Goal: Task Accomplishment & Management: Manage account settings

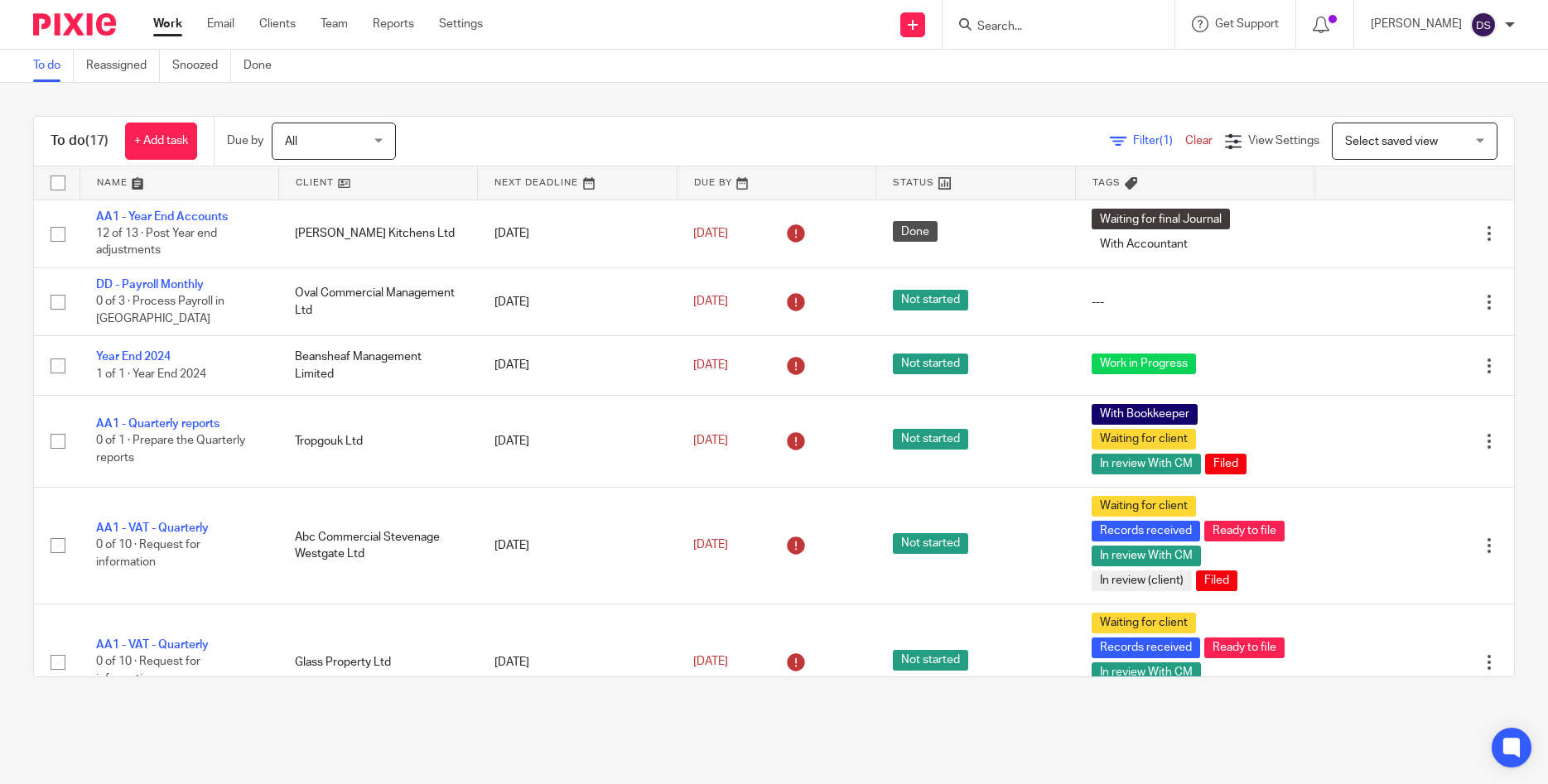
click at [1015, 20] on input "Search" at bounding box center [1050, 27] width 149 height 15
type input "kenxu"
click at [1062, 72] on link at bounding box center [1117, 71] width 289 height 38
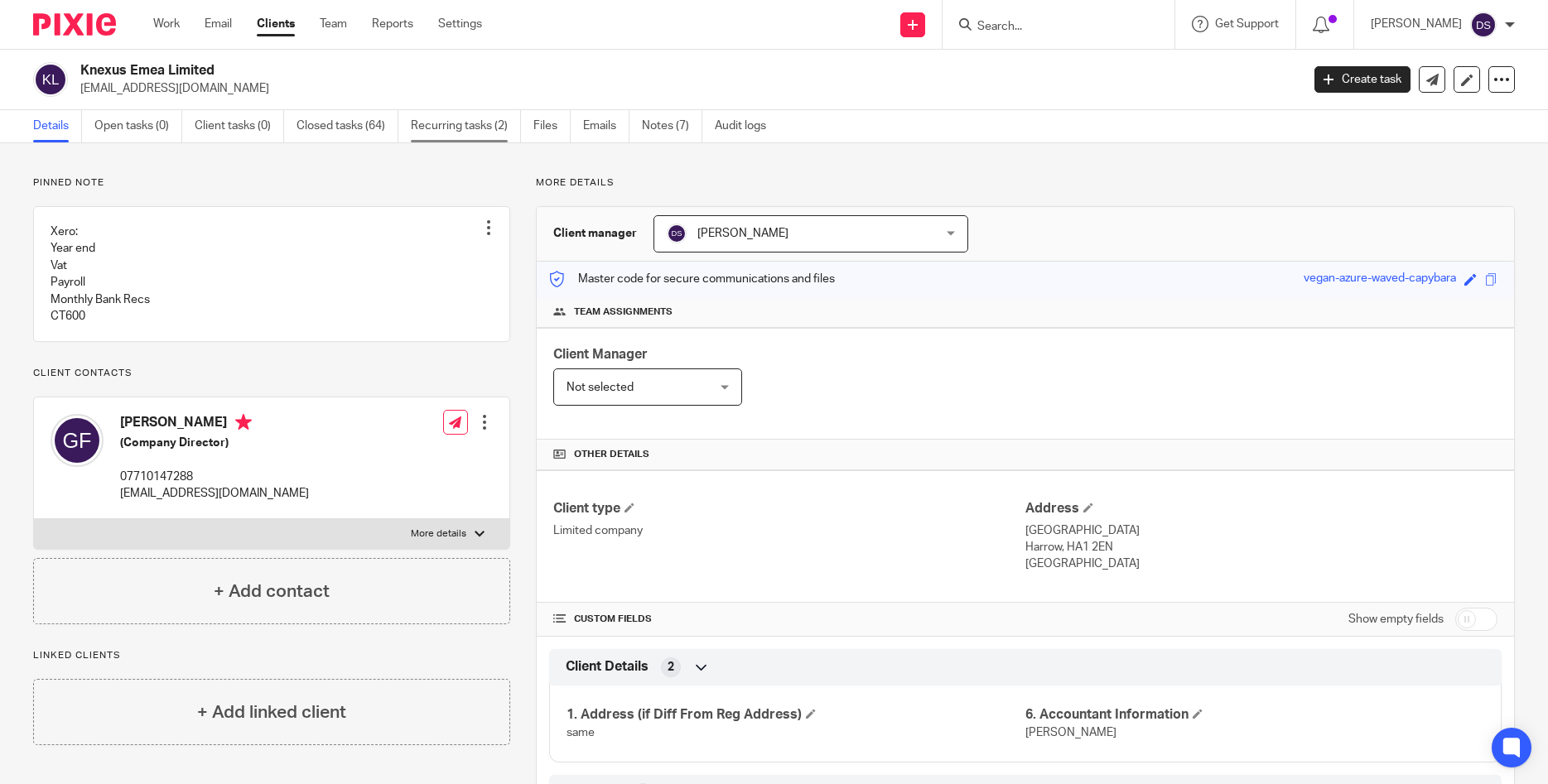
click at [426, 128] on link "Recurring tasks (2)" at bounding box center [466, 127] width 110 height 33
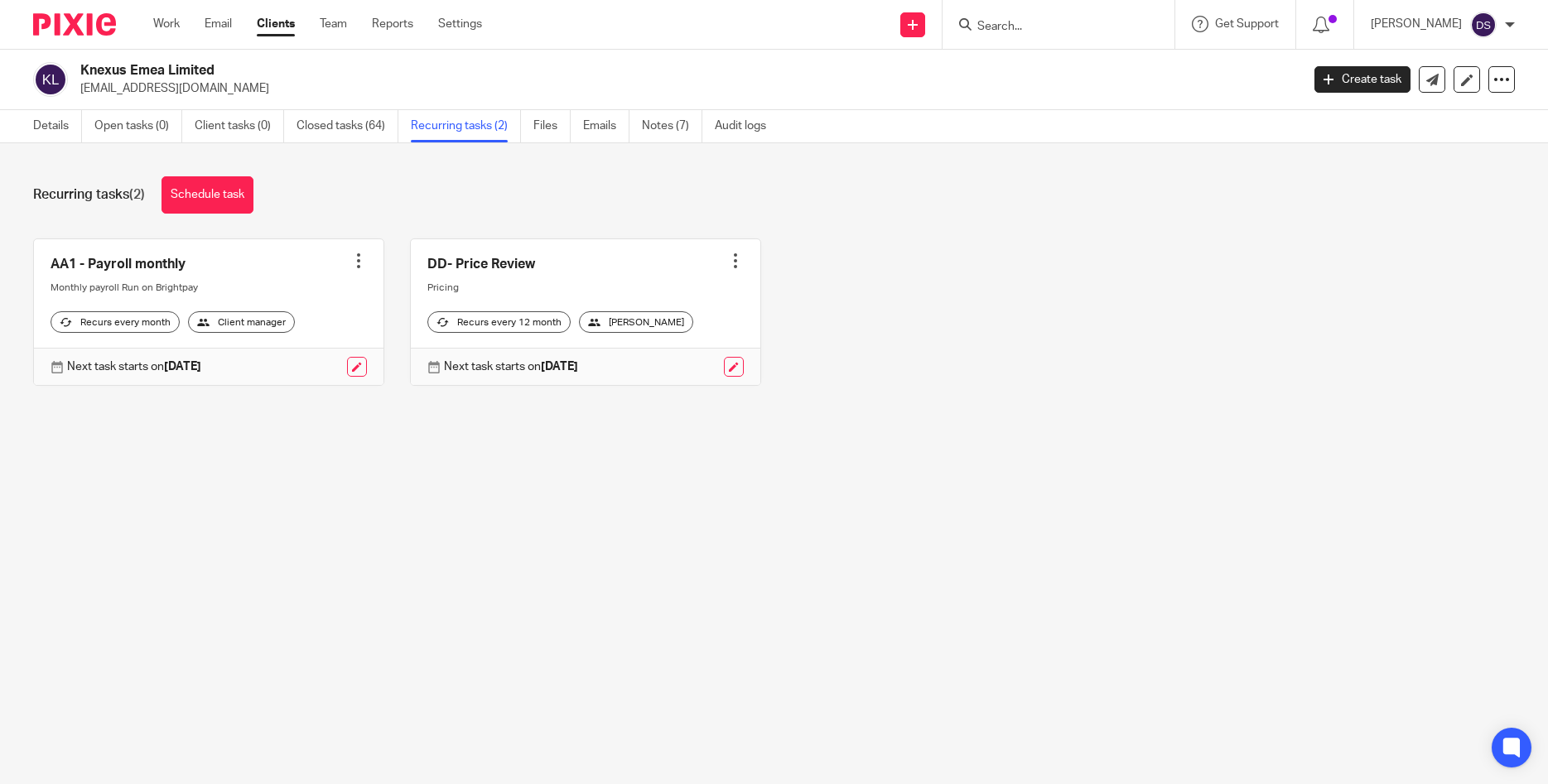
click at [150, 264] on link at bounding box center [209, 312] width 349 height 146
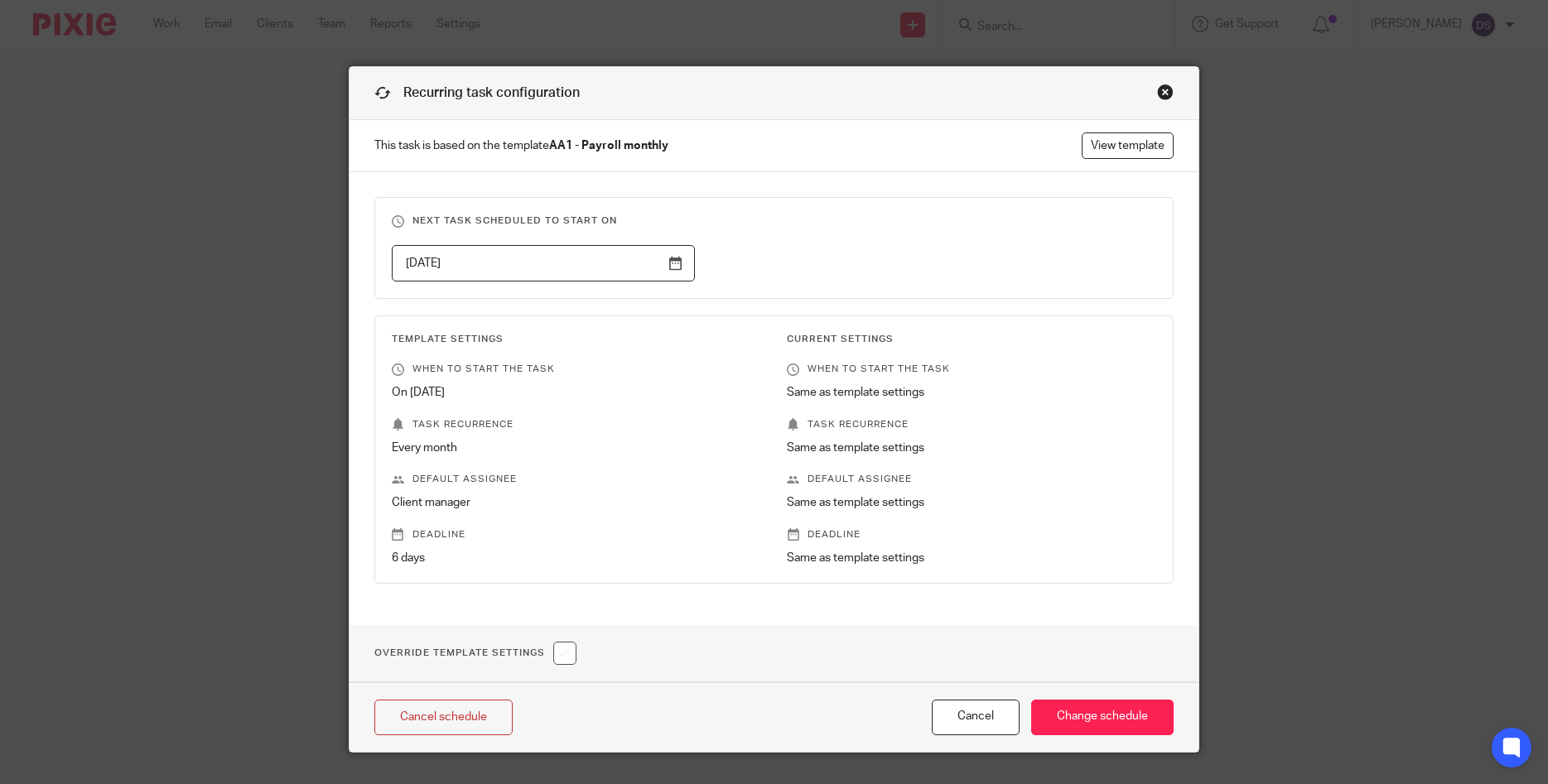
click at [1160, 93] on div "Close this dialog window" at bounding box center [1164, 92] width 16 height 16
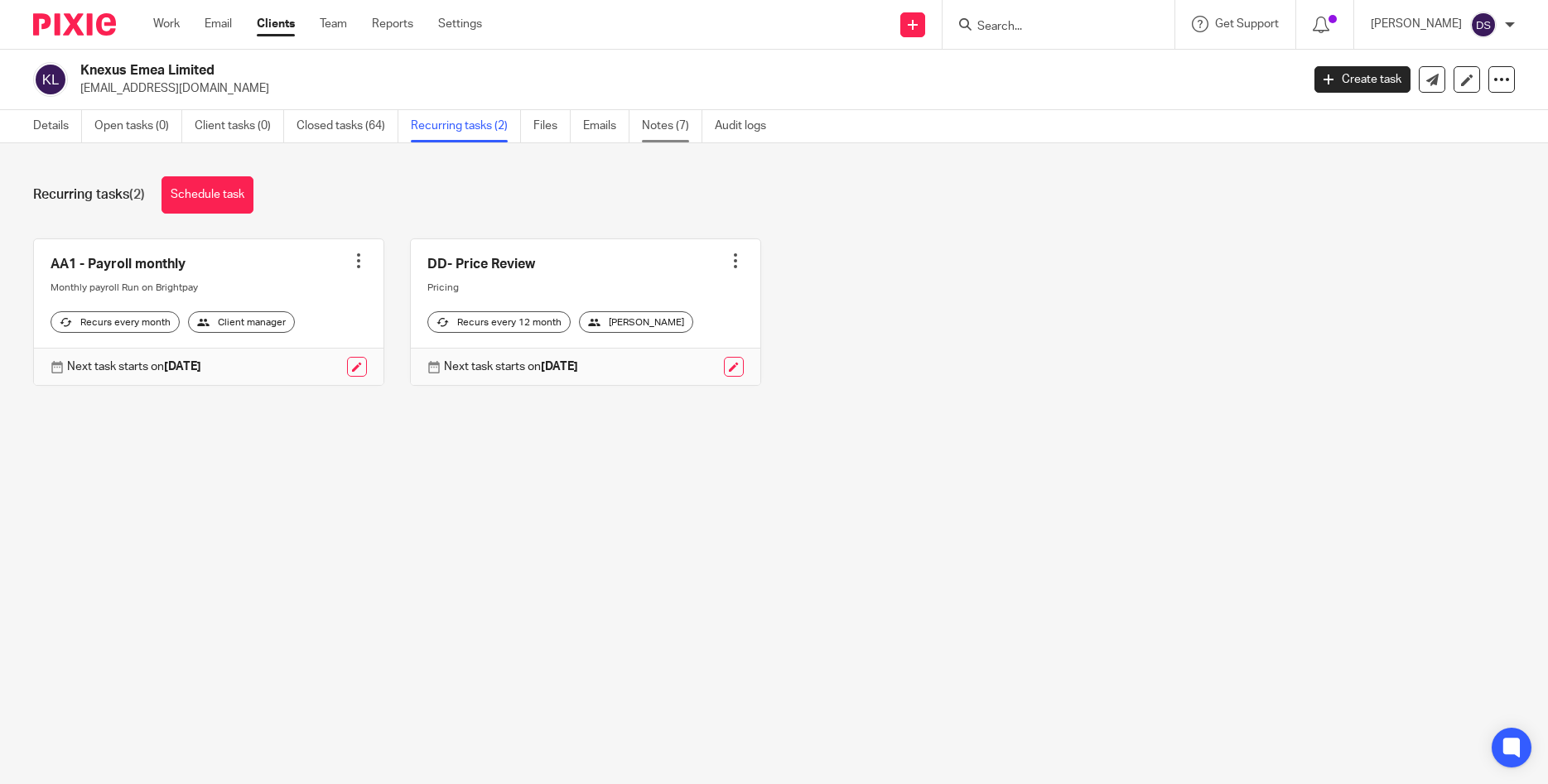
click at [647, 131] on link "Notes (7)" at bounding box center [672, 127] width 61 height 33
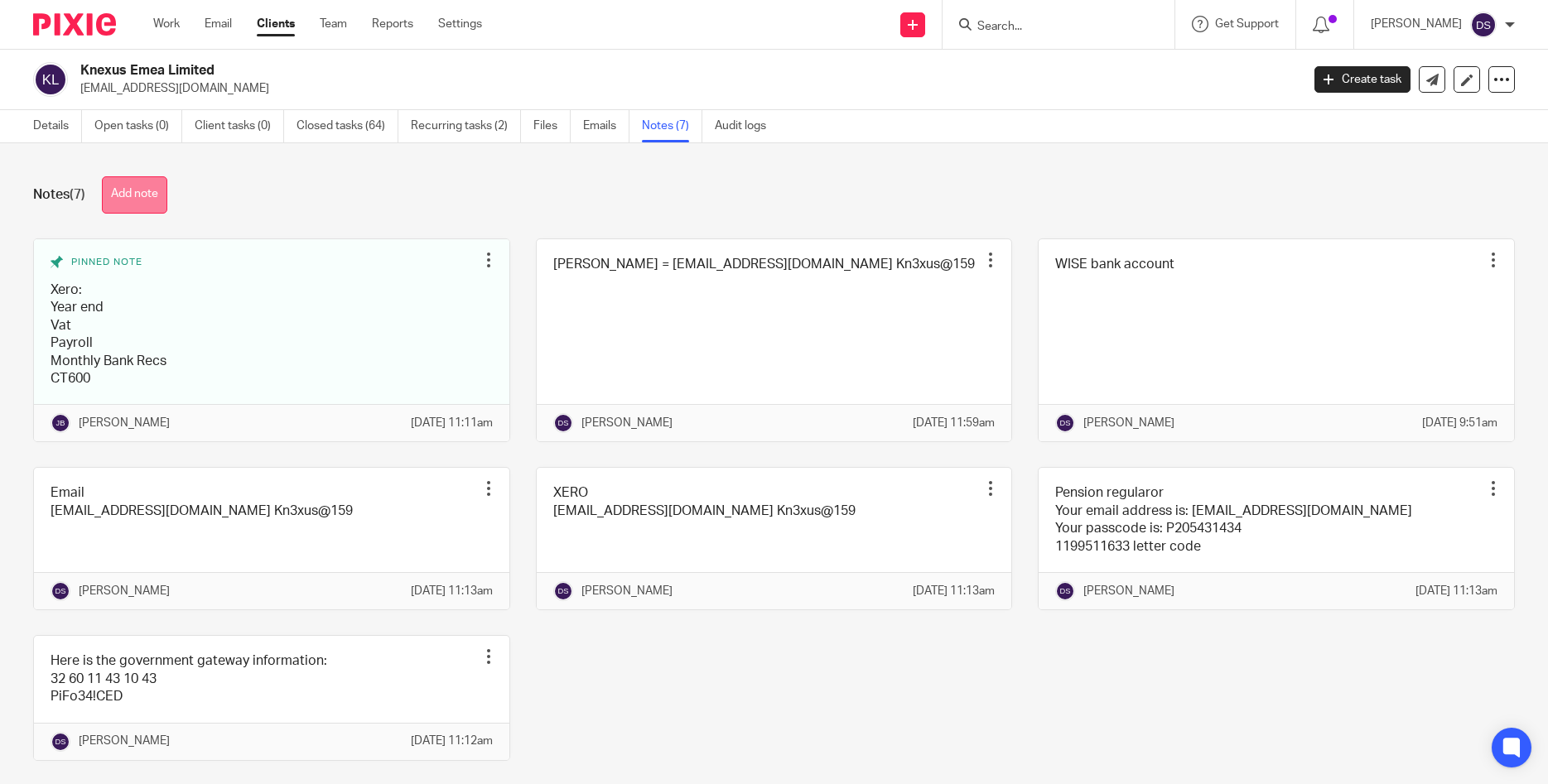
click at [129, 190] on button "Add note" at bounding box center [134, 195] width 65 height 38
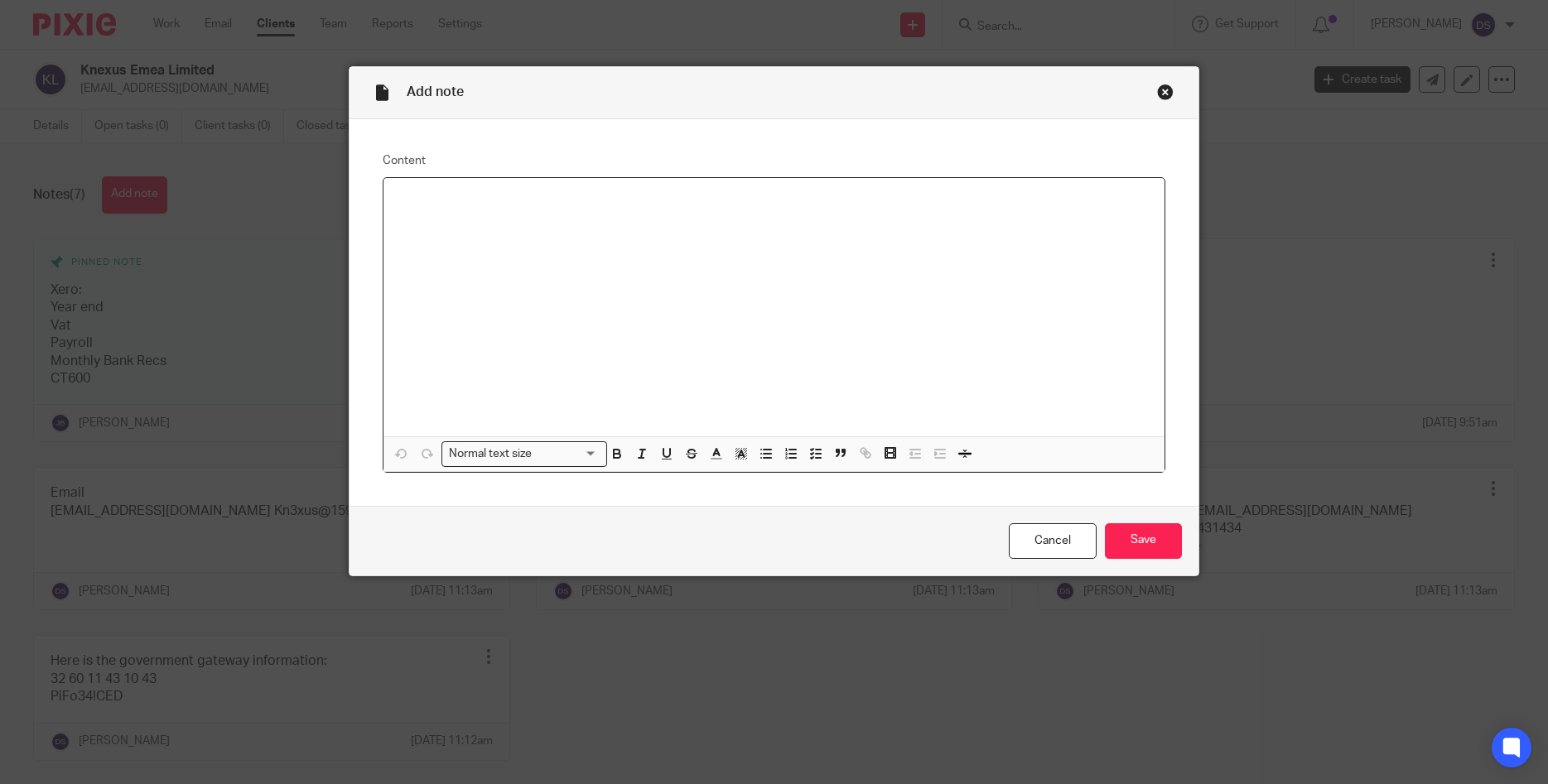
click at [482, 220] on div at bounding box center [774, 307] width 782 height 258
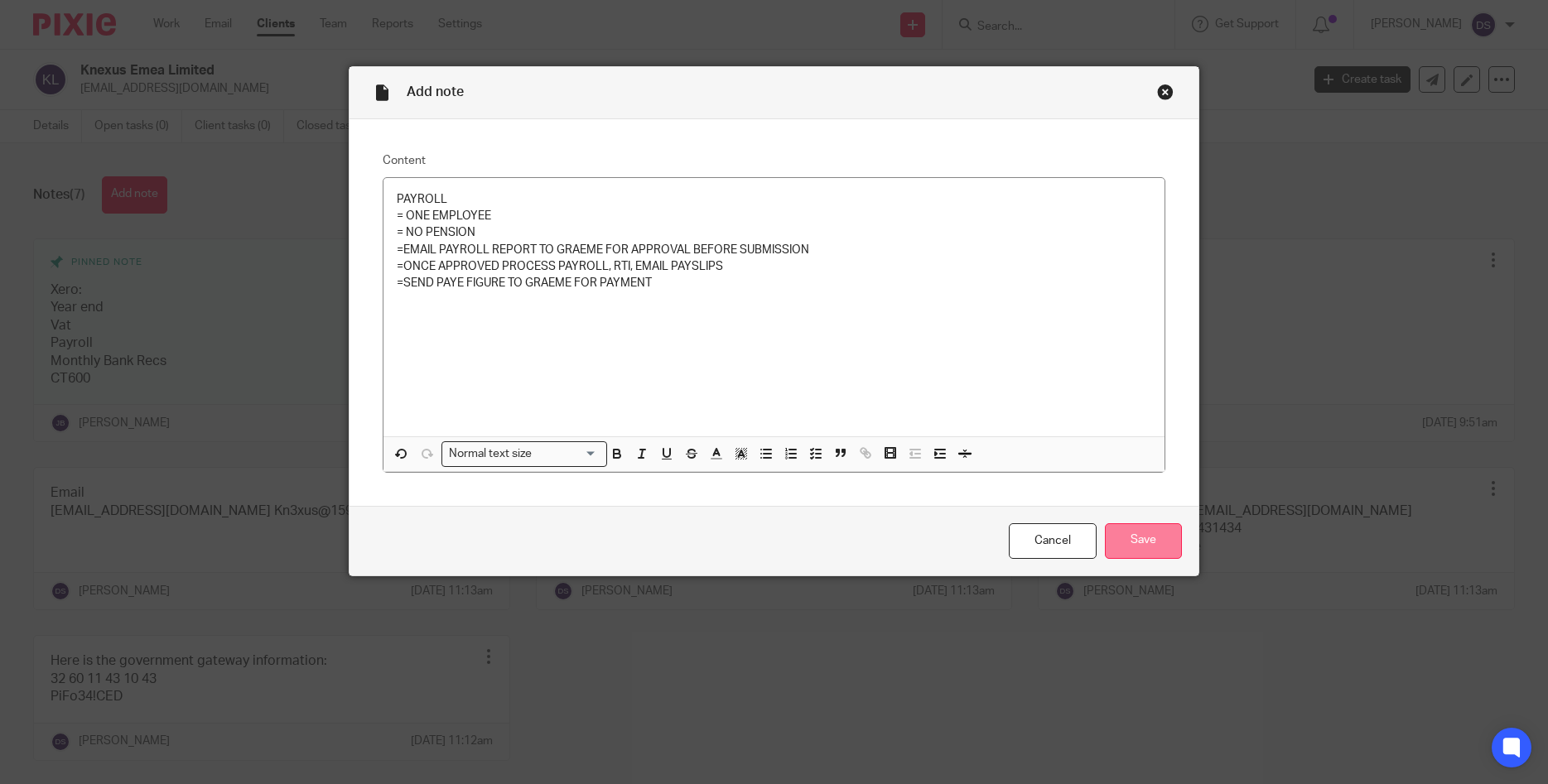
click at [1140, 543] on input "Save" at bounding box center [1143, 541] width 77 height 36
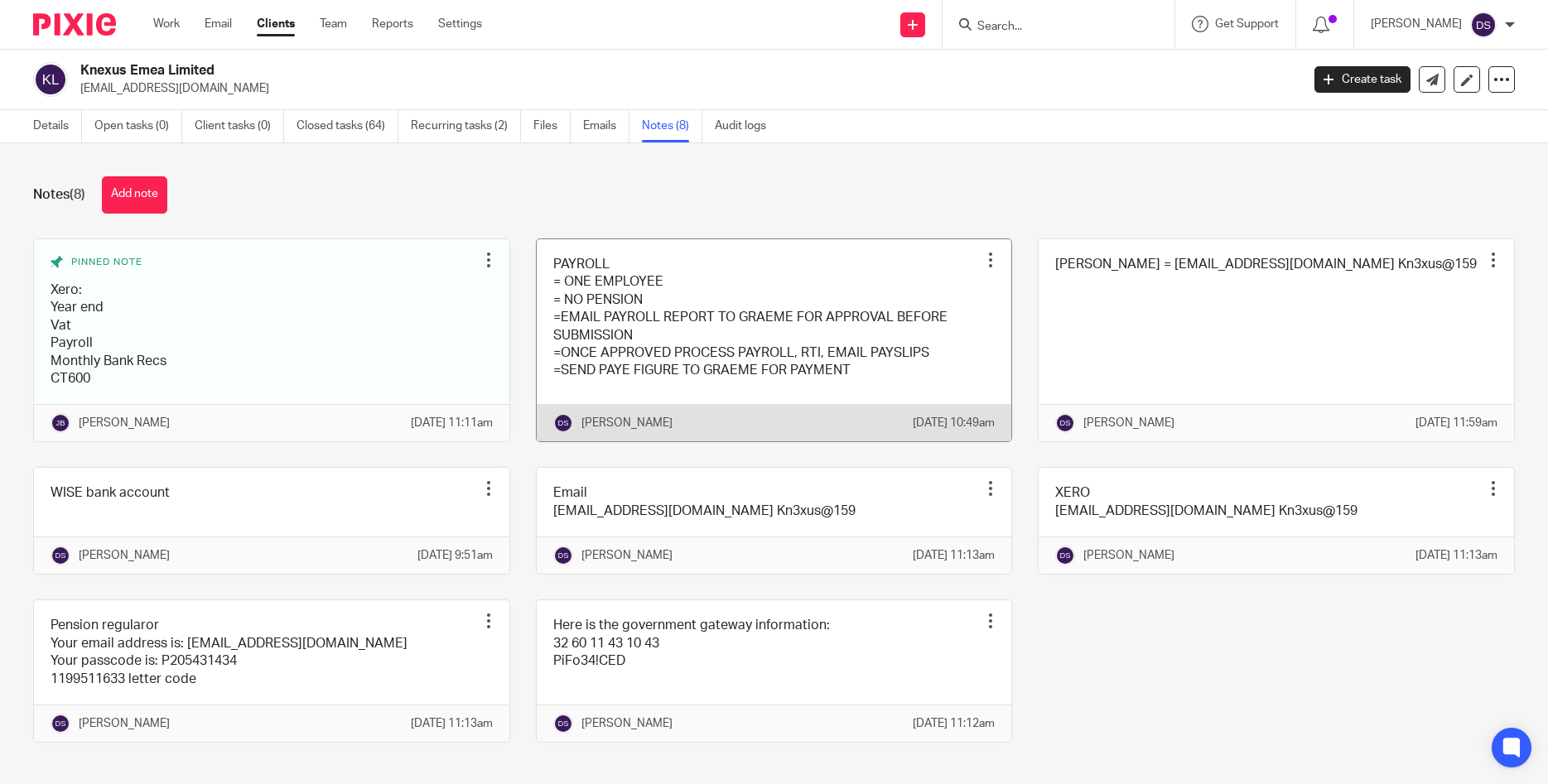
click at [584, 294] on link at bounding box center [774, 341] width 475 height 203
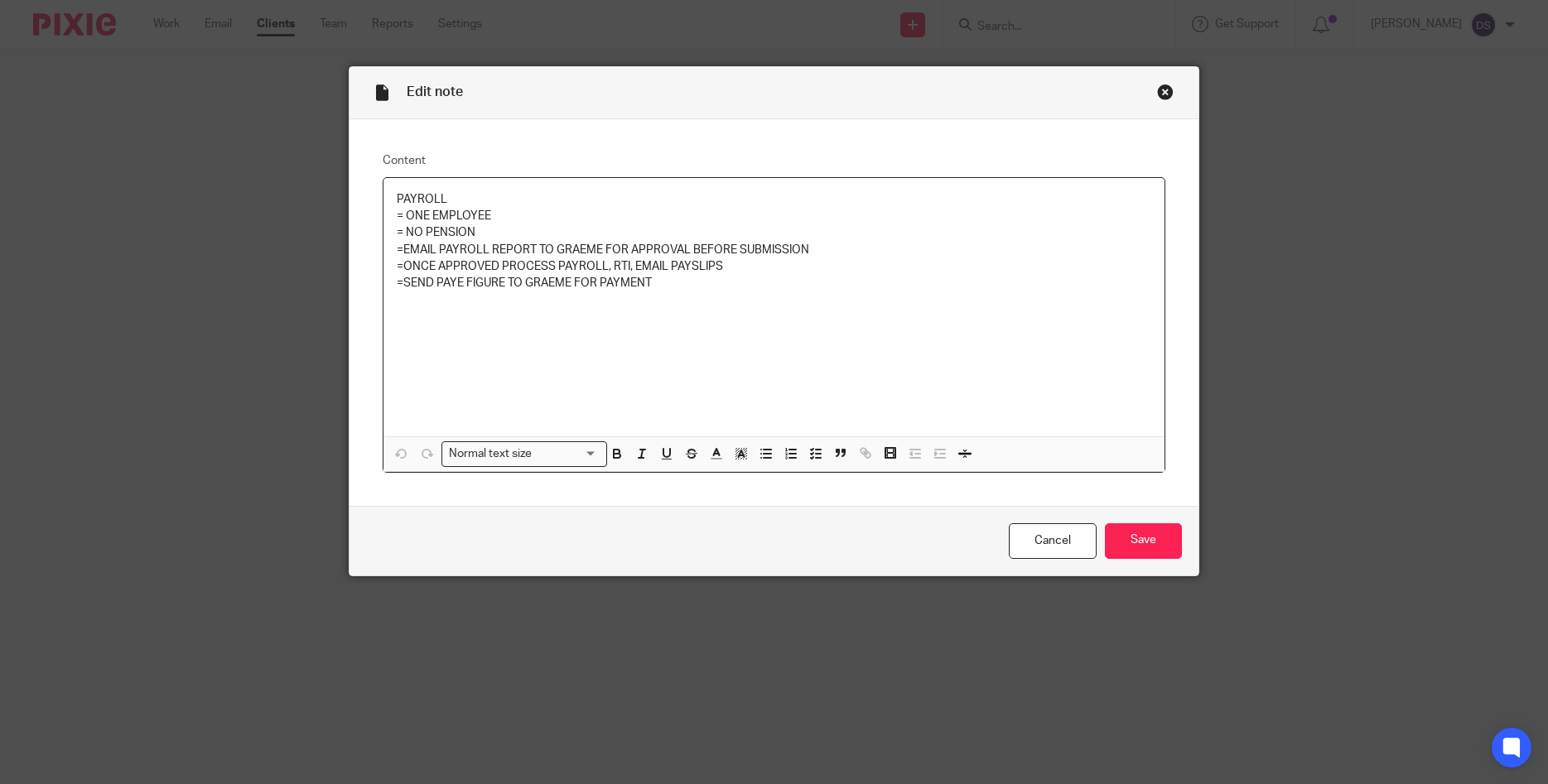
click at [478, 194] on p "PAYROLL" at bounding box center [774, 199] width 755 height 16
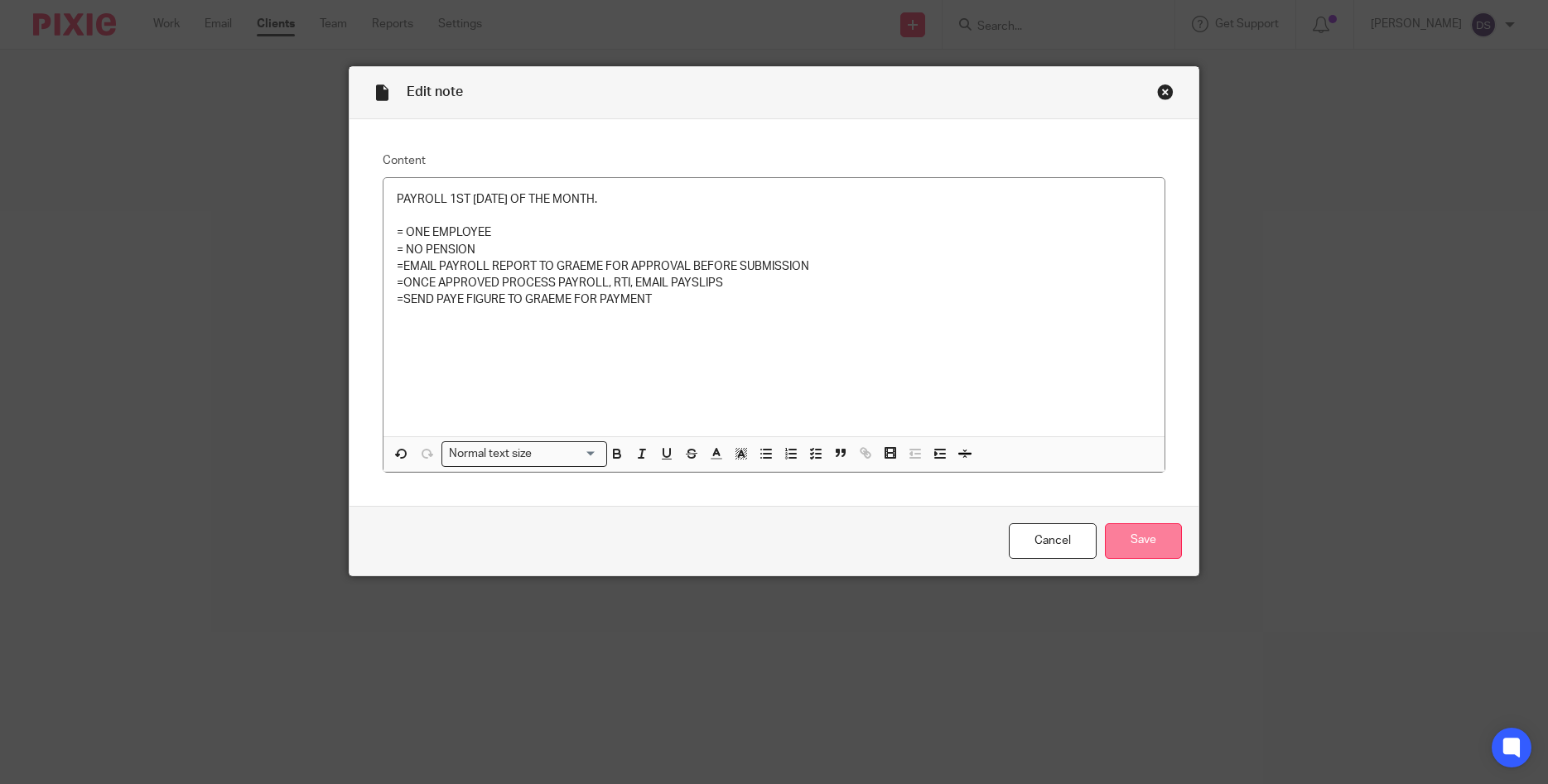
click at [1126, 544] on input "Save" at bounding box center [1143, 541] width 77 height 36
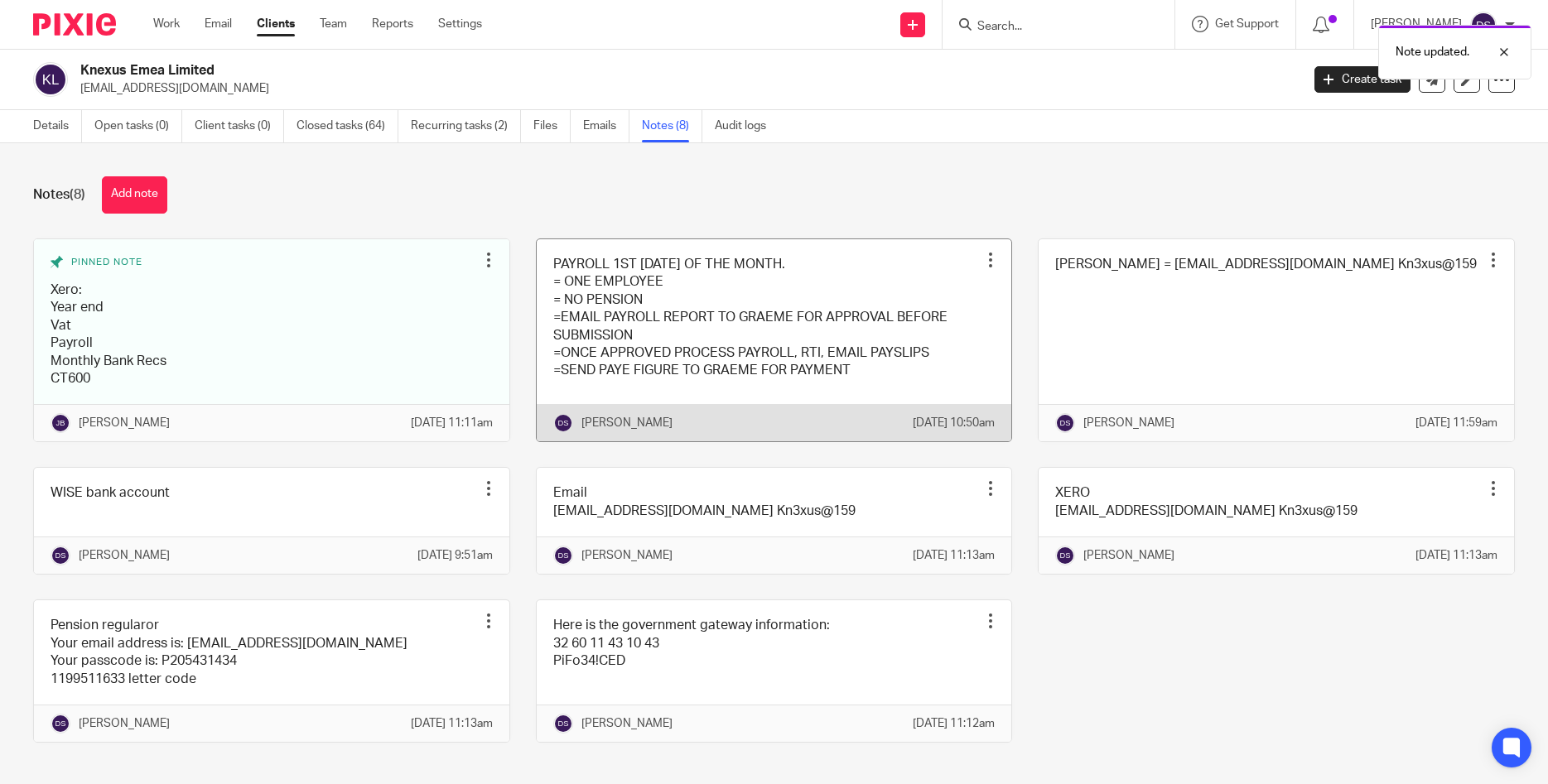
click at [689, 297] on link at bounding box center [774, 341] width 475 height 203
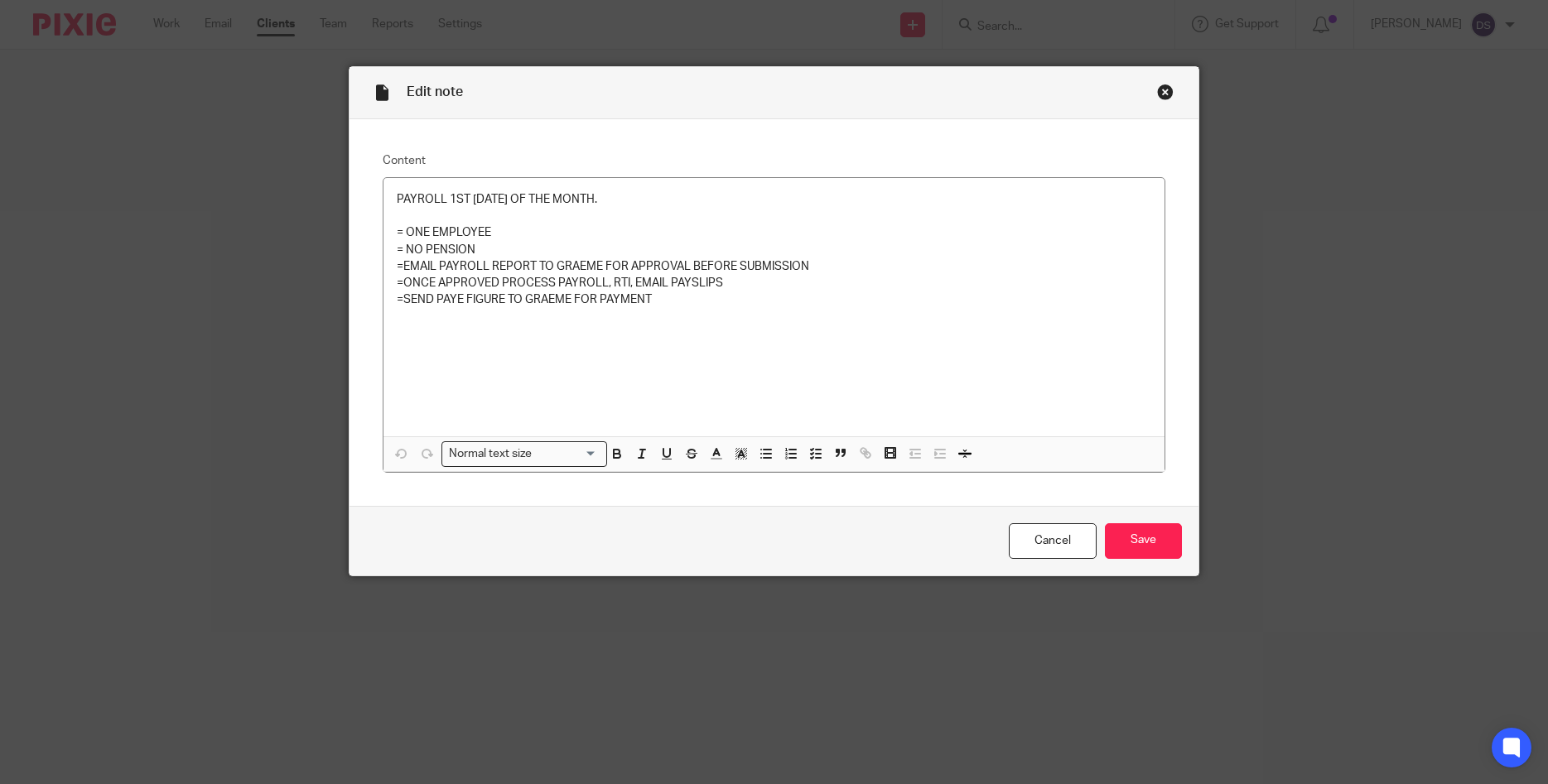
click at [1158, 94] on div "Close this dialog window" at bounding box center [1164, 92] width 16 height 16
